Goal: Information Seeking & Learning: Learn about a topic

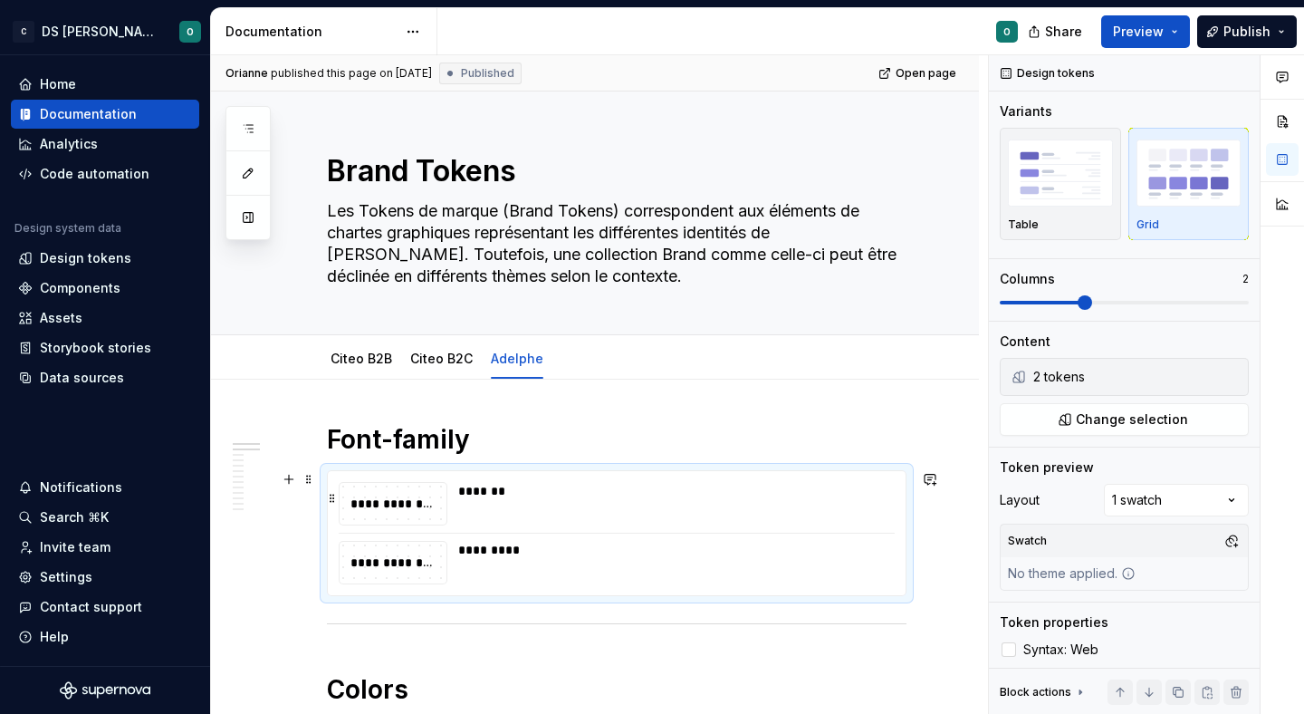
scroll to position [58, 0]
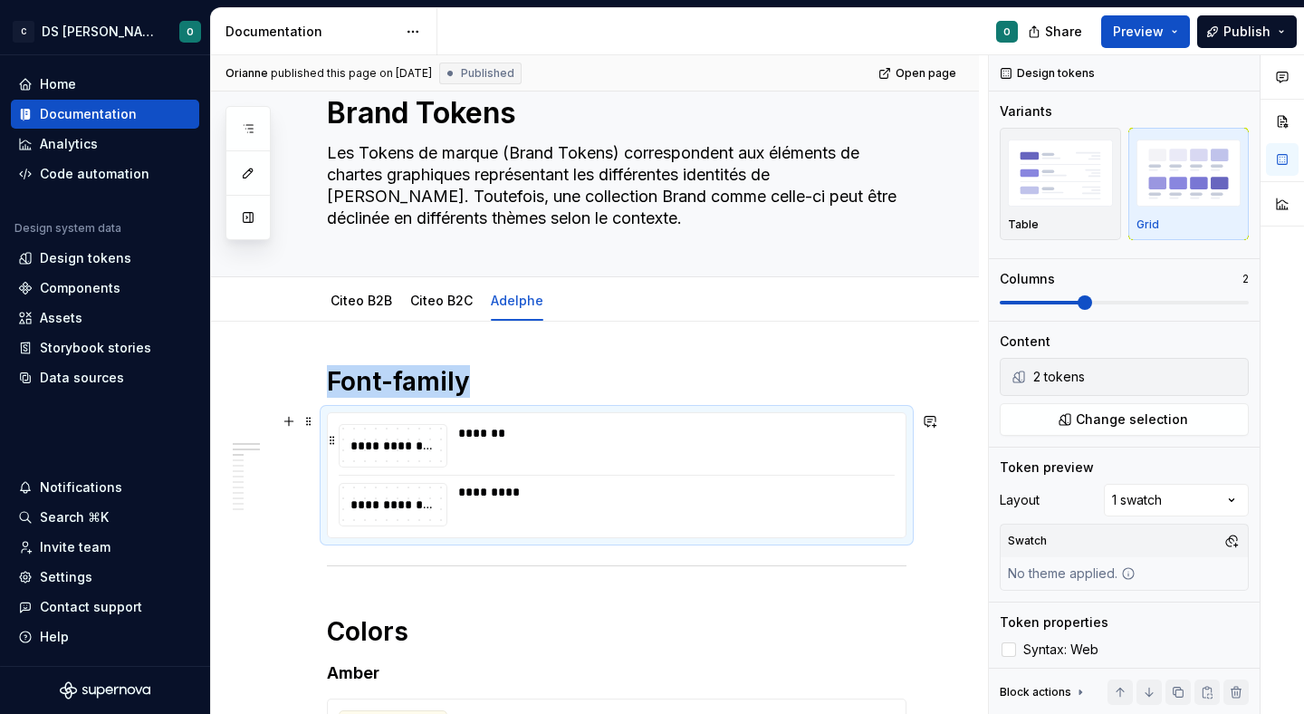
click at [750, 450] on div "*******" at bounding box center [671, 445] width 426 height 43
click at [1087, 423] on span "Change selection" at bounding box center [1132, 419] width 112 height 18
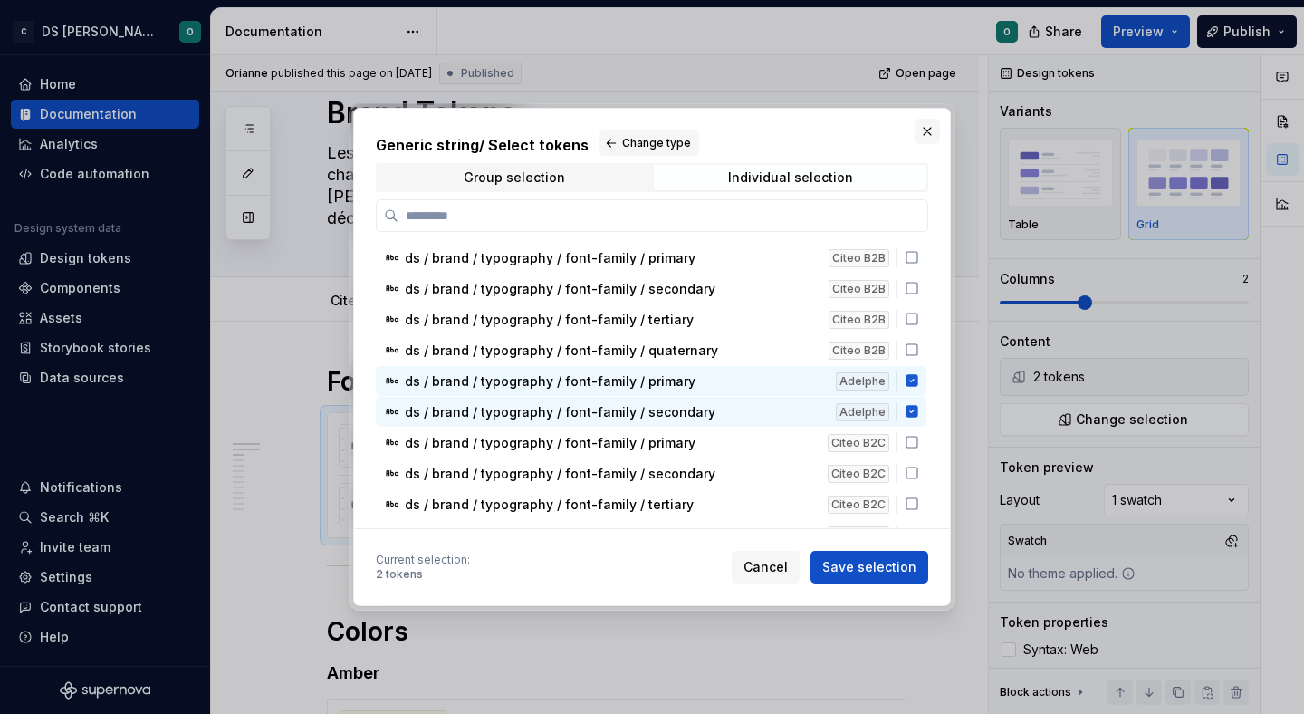
click at [929, 130] on button "button" at bounding box center [927, 131] width 25 height 25
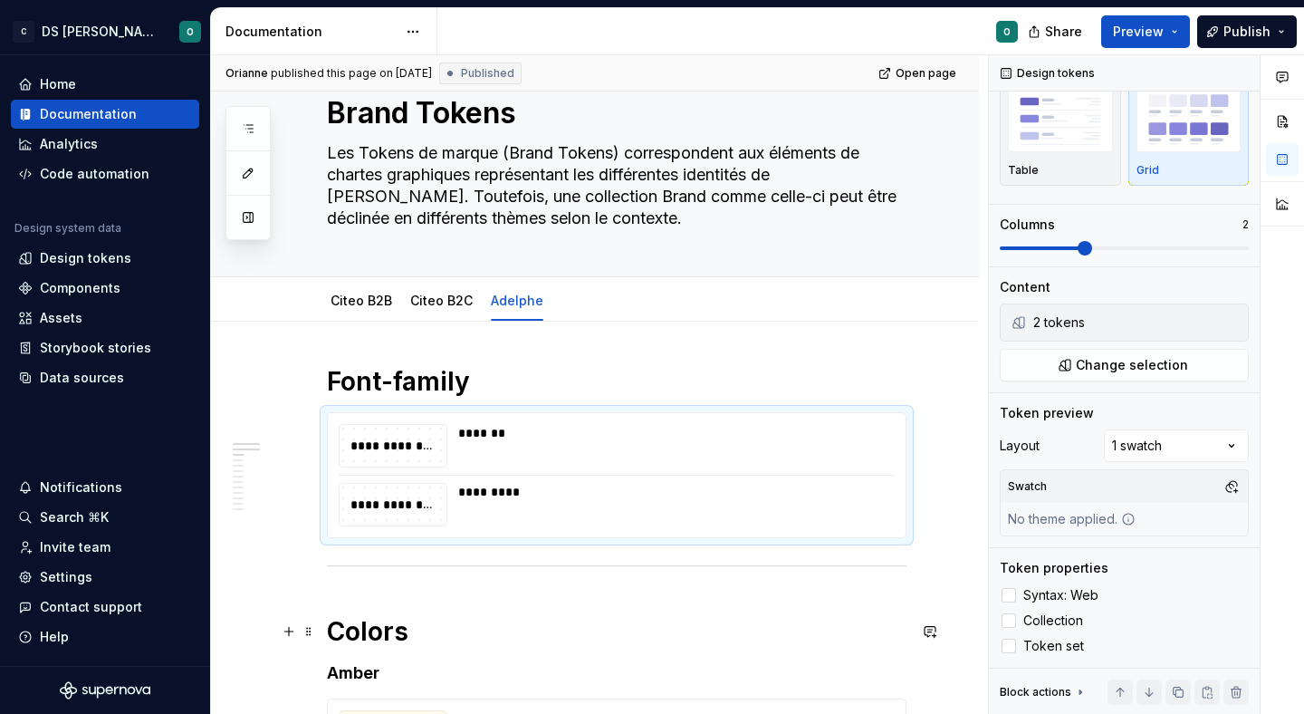
scroll to position [94, 0]
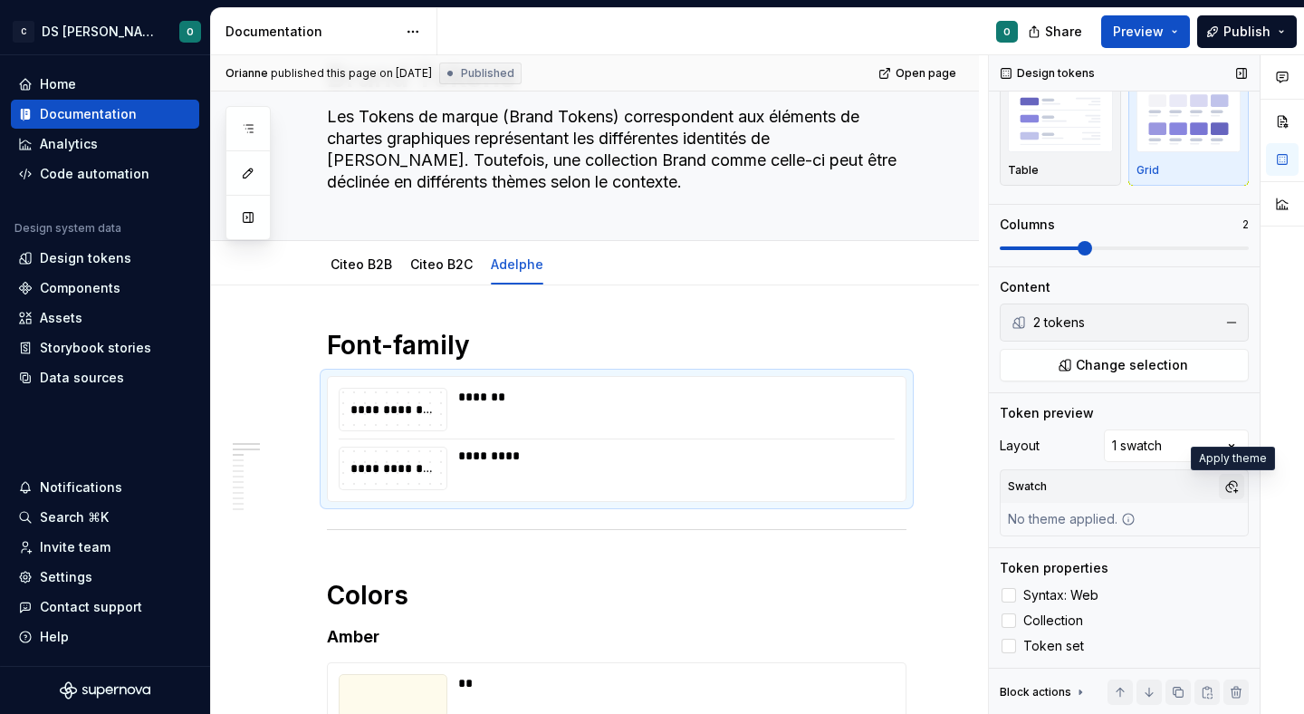
click at [1233, 482] on button "button" at bounding box center [1231, 486] width 25 height 25
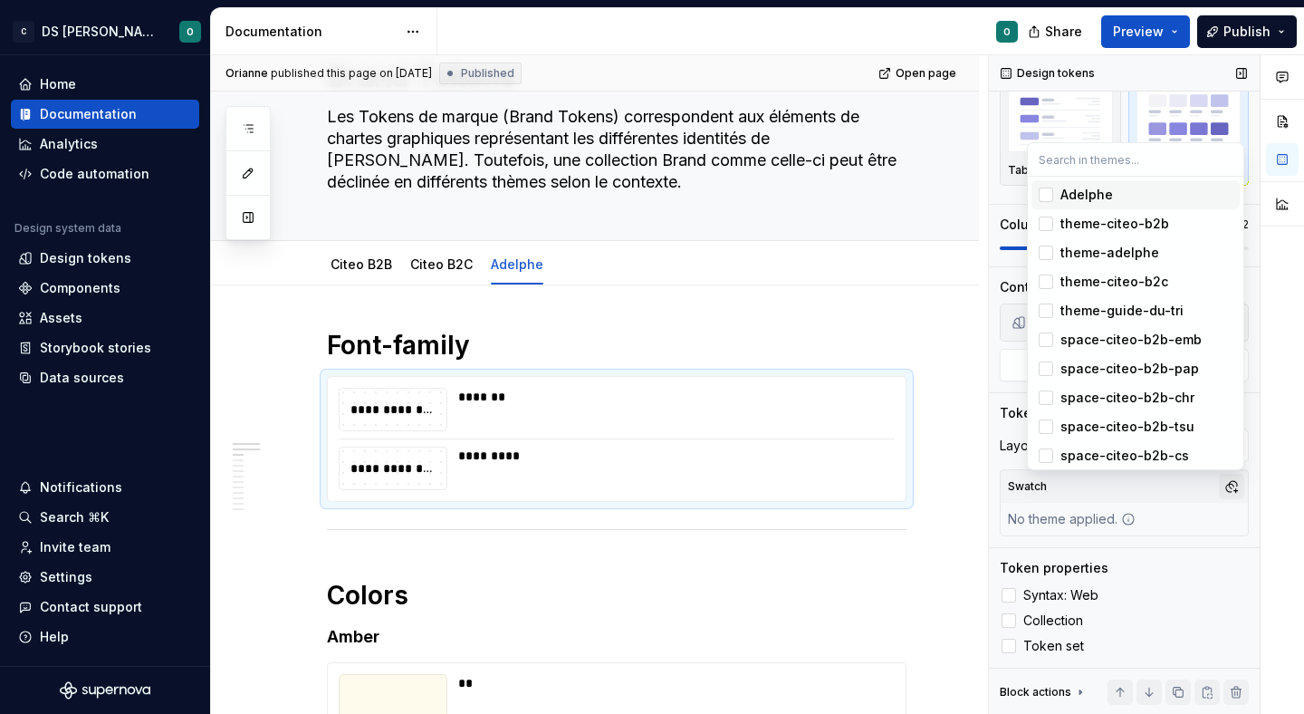
click at [1233, 482] on div "Comments Open comments No comments yet Select ‘Comment’ from the block context …" at bounding box center [1146, 384] width 315 height 659
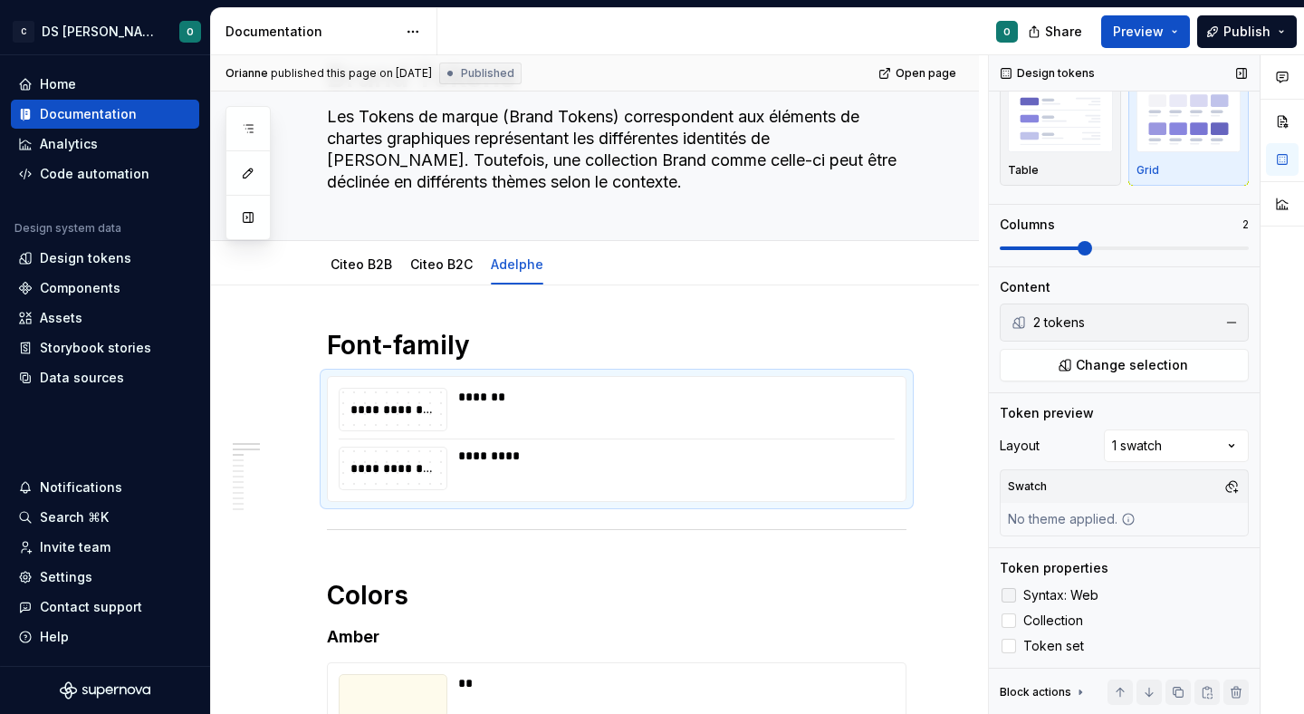
click at [1089, 586] on label "Syntax: Web" at bounding box center [1124, 595] width 249 height 22
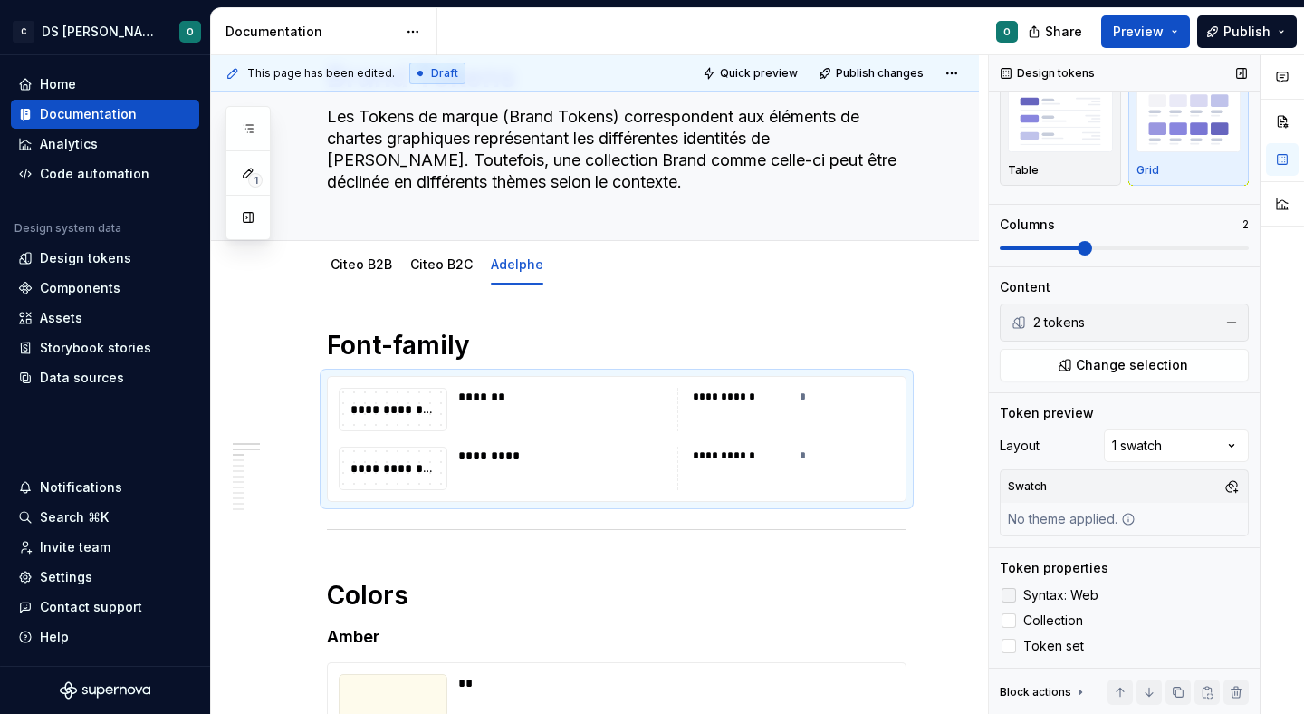
click at [1089, 586] on label "Syntax: Web" at bounding box center [1124, 595] width 249 height 22
click at [1073, 619] on span "Collection" at bounding box center [1053, 620] width 60 height 14
type textarea "*"
